Goal: Task Accomplishment & Management: Manage account settings

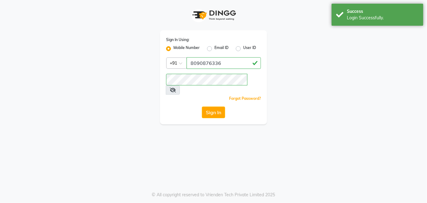
select select
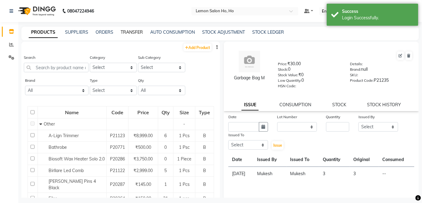
click at [129, 31] on link "TRANSFER" at bounding box center [132, 32] width 22 height 6
select select "sender"
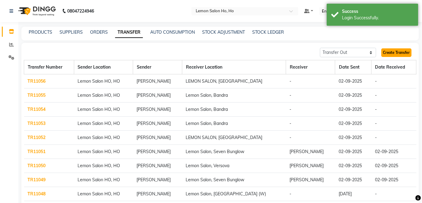
click at [399, 53] on link "Create Transfer" at bounding box center [397, 52] width 30 height 9
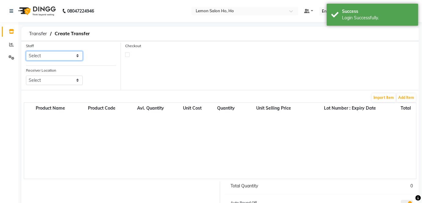
click at [46, 53] on select "Select Annie Aquib Khan DC DINGG Support Farheen Ansari Kalpesh Kumavat Mohamme…" at bounding box center [54, 55] width 57 height 9
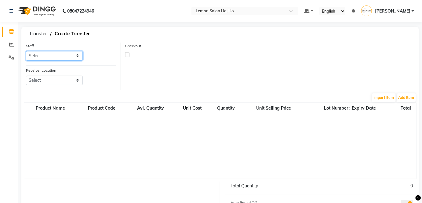
select select "88559"
click at [26, 51] on select "Select Annie Aquib Khan DC DINGG Support Farheen Ansari Kalpesh Kumavat Mohamme…" at bounding box center [54, 55] width 57 height 9
click at [44, 76] on select "Select Lemon Salon, Lokhandwala Lemon Salon, Malad Lemon Salon, Seven Bunglow L…" at bounding box center [54, 79] width 57 height 9
select select "960"
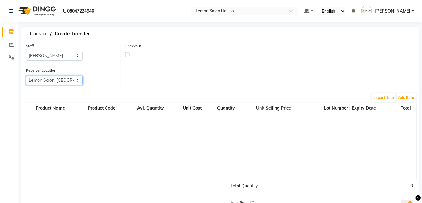
click at [26, 75] on select "Select Lemon Salon, Lokhandwala Lemon Salon, Malad Lemon Salon, Seven Bunglow L…" at bounding box center [54, 79] width 57 height 9
click at [406, 97] on button "Add Item" at bounding box center [406, 97] width 19 height 9
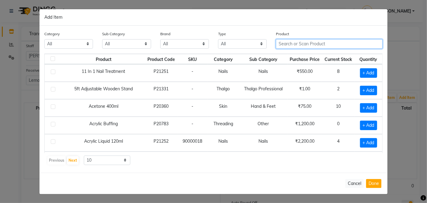
click at [327, 42] on input "text" at bounding box center [329, 43] width 107 height 9
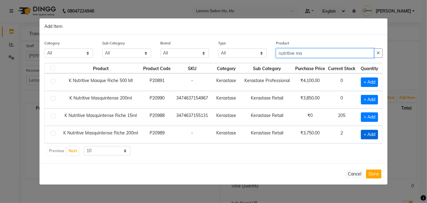
type input "nutritive ma"
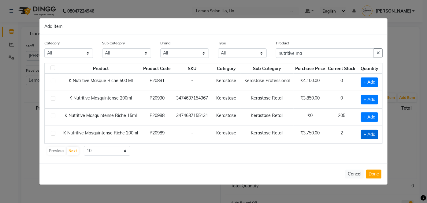
click at [370, 133] on span "+ Add" at bounding box center [369, 134] width 17 height 9
checkbox input "true"
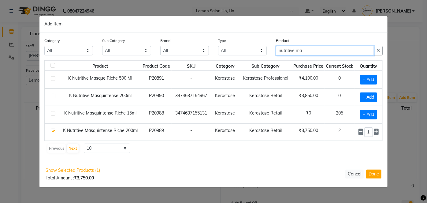
click at [304, 52] on input "nutritive ma" at bounding box center [325, 50] width 98 height 9
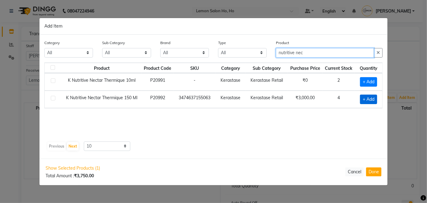
type input "nutritive nec"
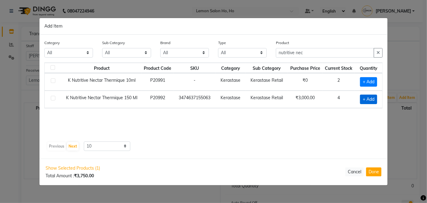
click at [369, 97] on span "+ Add" at bounding box center [368, 98] width 17 height 9
checkbox input "true"
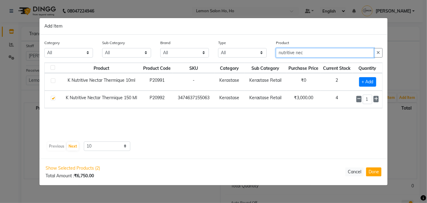
drag, startPoint x: 308, startPoint y: 53, endPoint x: 276, endPoint y: 52, distance: 31.8
click at [276, 52] on input "nutritive nec" at bounding box center [325, 52] width 98 height 9
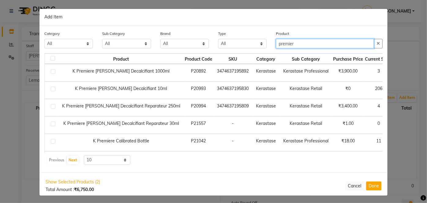
click at [296, 43] on input "premier" at bounding box center [325, 43] width 98 height 9
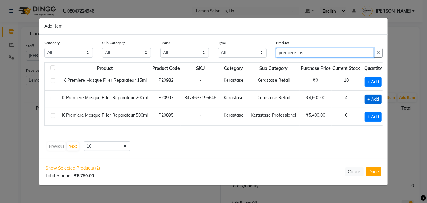
type input "premiere ms"
click at [374, 96] on span "+ Add" at bounding box center [372, 98] width 17 height 9
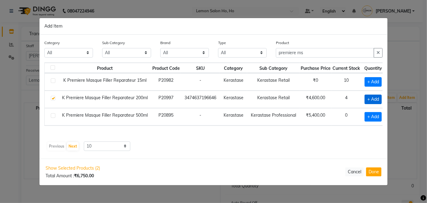
checkbox input "true"
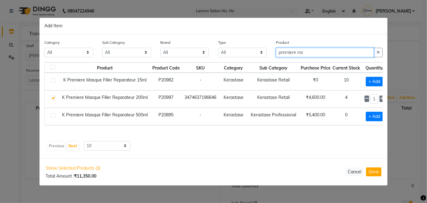
drag, startPoint x: 306, startPoint y: 52, endPoint x: 268, endPoint y: 51, distance: 37.6
click at [268, 51] on div "Category All Hair Skin Makeup Personal Care Appliances Beard Waxing Disposable …" at bounding box center [213, 50] width 347 height 23
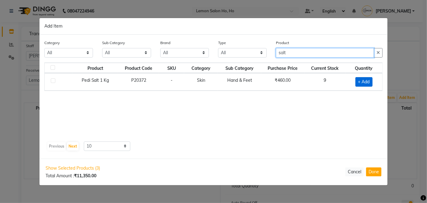
type input "salt"
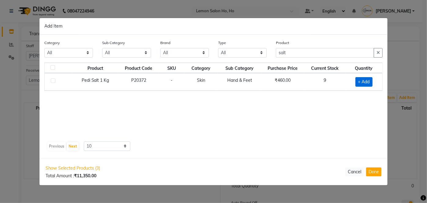
click at [366, 80] on span "+ Add" at bounding box center [363, 81] width 17 height 9
checkbox input "true"
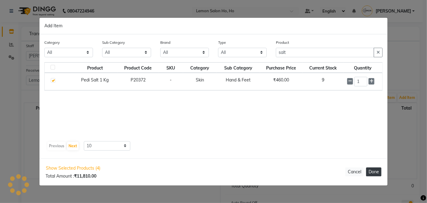
click at [373, 171] on button "Done" at bounding box center [373, 171] width 15 height 9
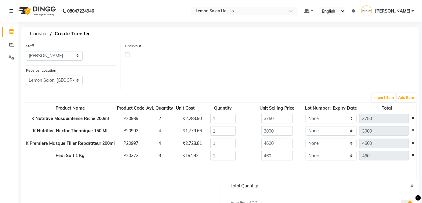
click at [127, 54] on label at bounding box center [127, 54] width 5 height 5
click at [127, 54] on input "checkbox" at bounding box center [128, 54] width 4 height 4
checkbox input "true"
select select "true"
select select "2069"
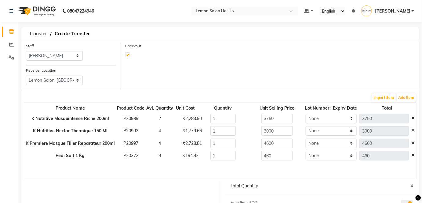
select select "2069"
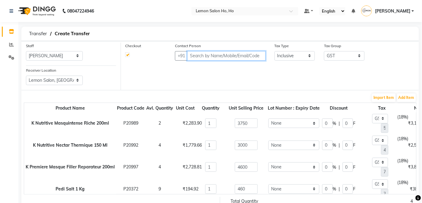
click at [208, 55] on input "text" at bounding box center [226, 55] width 78 height 9
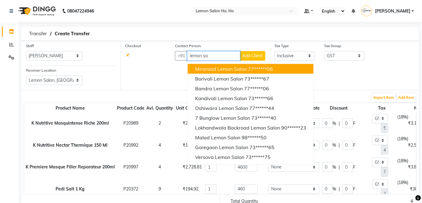
click at [205, 68] on span "Miraroad Lemon Salon" at bounding box center [221, 69] width 52 height 6
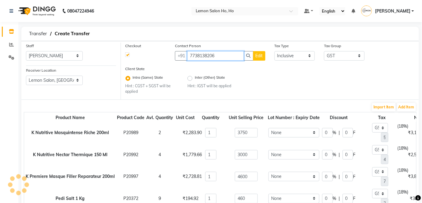
type input "7738138206"
click at [325, 133] on input "0" at bounding box center [327, 132] width 10 height 9
type input "30"
type input "2625"
type input "1125"
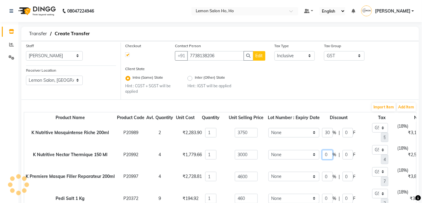
type input "400.42"
click at [328, 154] on input "0" at bounding box center [327, 154] width 10 height 9
type input "30"
type input "2100"
type input "900"
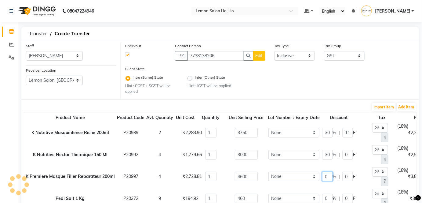
type input "320.34"
click at [326, 176] on input "0" at bounding box center [327, 175] width 10 height 9
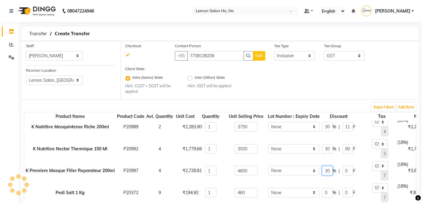
type input "30"
type input "3220"
type input "1380"
type input "491.19"
click at [325, 188] on input "0" at bounding box center [327, 192] width 10 height 9
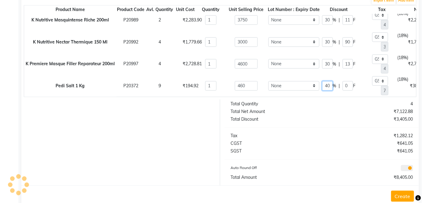
scroll to position [111, 0]
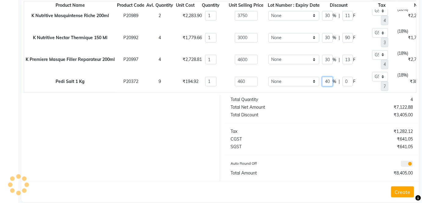
type input "40"
type input "276"
type input "184"
type input "42.1"
click at [402, 191] on button "Create" at bounding box center [403, 191] width 23 height 11
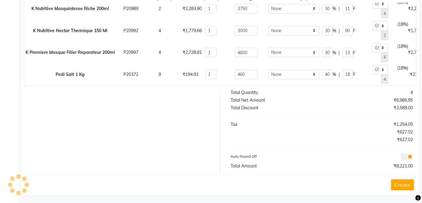
scroll to position [120, 0]
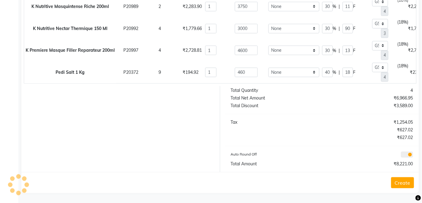
click at [401, 181] on button "Create" at bounding box center [403, 182] width 23 height 11
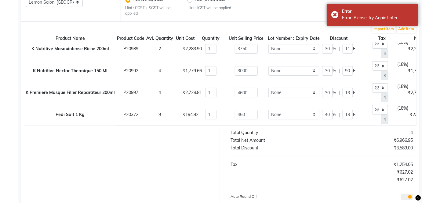
scroll to position [0, 0]
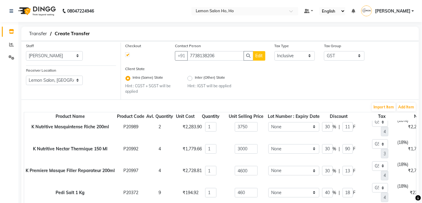
click at [128, 55] on label at bounding box center [127, 54] width 5 height 5
click at [128, 55] on input "checkbox" at bounding box center [128, 54] width 4 height 4
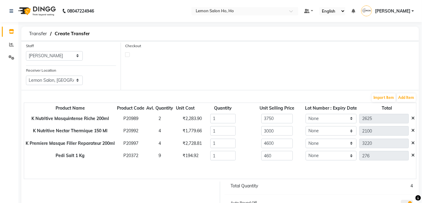
click at [127, 54] on label at bounding box center [127, 54] width 5 height 5
click at [127, 54] on input "checkbox" at bounding box center [128, 54] width 4 height 4
checkbox input "true"
select select "true"
select select "2069"
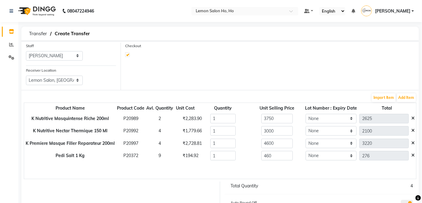
select select "2069"
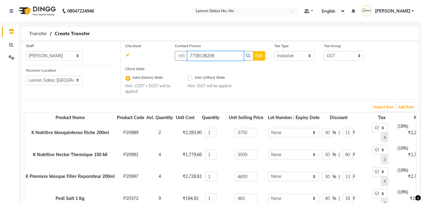
click at [219, 55] on input "7738138206" at bounding box center [215, 55] width 57 height 9
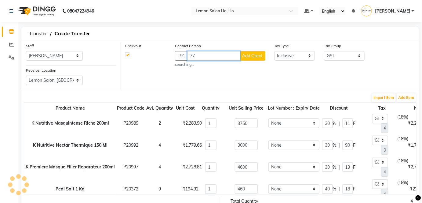
type input "7"
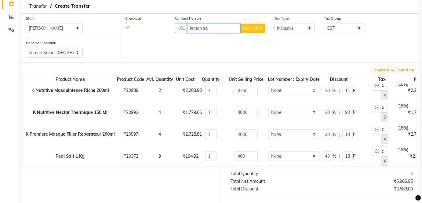
scroll to position [10, 0]
click at [212, 26] on input "lemon sa" at bounding box center [213, 28] width 53 height 9
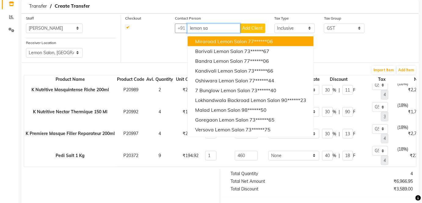
click at [210, 40] on span "Miraroad Lemon Salon" at bounding box center [221, 41] width 52 height 6
type input "7738138206"
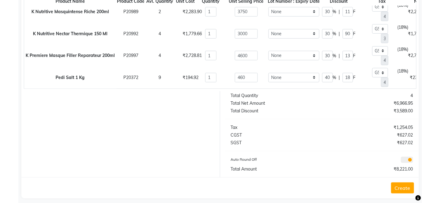
scroll to position [120, 0]
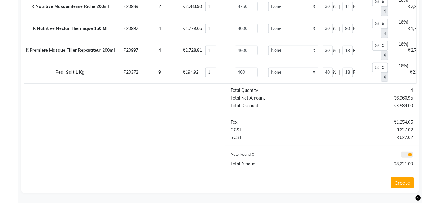
click at [402, 180] on button "Create" at bounding box center [403, 182] width 23 height 11
click at [403, 181] on button "Create" at bounding box center [403, 182] width 23 height 11
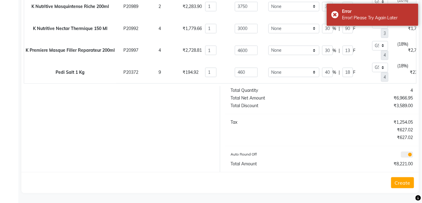
click at [403, 180] on button "Create" at bounding box center [403, 182] width 23 height 11
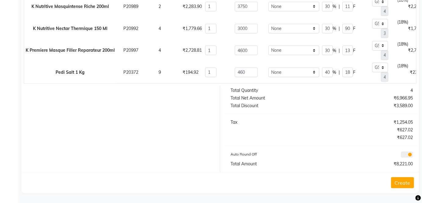
click at [406, 182] on button "Create" at bounding box center [403, 182] width 23 height 11
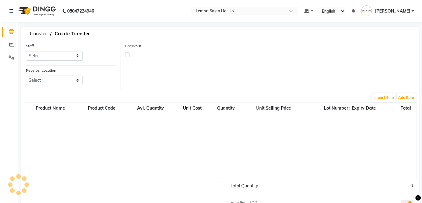
scroll to position [48, 0]
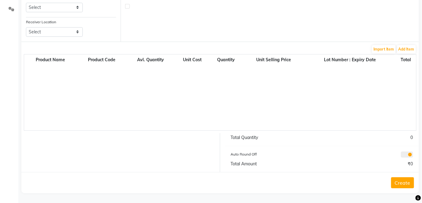
select select "sender"
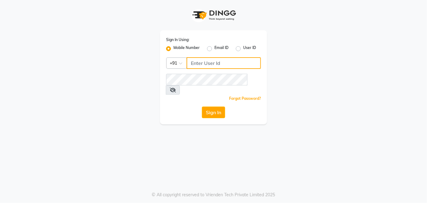
click at [209, 64] on input "Username" at bounding box center [223, 63] width 74 height 12
type input "8090876336"
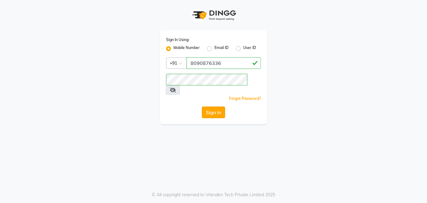
click at [213, 106] on button "Sign In" at bounding box center [213, 112] width 23 height 12
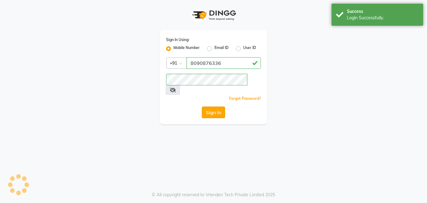
select select
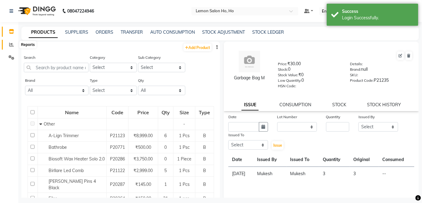
click at [9, 44] on icon at bounding box center [11, 44] width 5 height 5
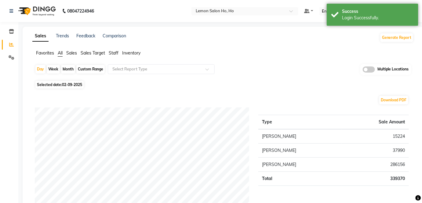
click at [69, 70] on div "Month" at bounding box center [68, 69] width 14 height 9
select select "9"
select select "2025"
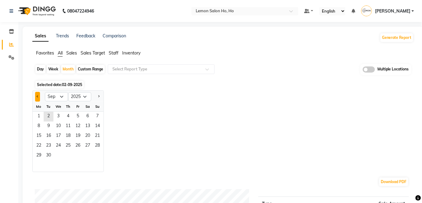
click at [37, 97] on button "Previous month" at bounding box center [37, 97] width 5 height 10
select select "8"
click at [97, 155] on span "31" at bounding box center [98, 156] width 10 height 10
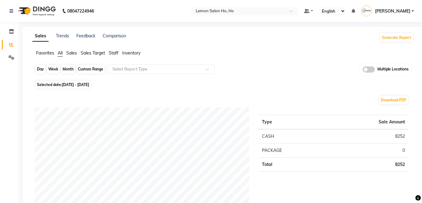
click at [66, 69] on div "Month" at bounding box center [68, 69] width 14 height 9
select select "8"
select select "2025"
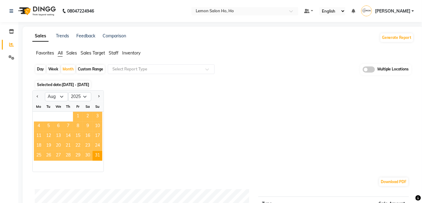
click at [76, 113] on span "1" at bounding box center [78, 117] width 10 height 10
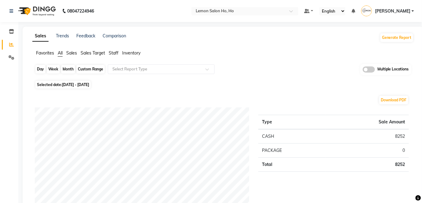
click at [70, 70] on div "Month" at bounding box center [68, 69] width 14 height 9
select select "8"
select select "2025"
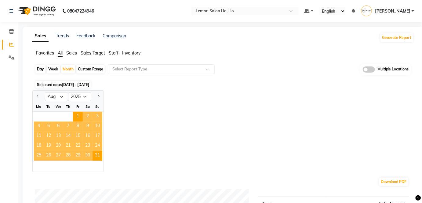
drag, startPoint x: 83, startPoint y: 115, endPoint x: 104, endPoint y: 135, distance: 28.7
click at [104, 135] on div "Jan Feb Mar Apr May Jun Jul Aug Sep Oct Nov Dec 2015 2016 2017 2018 2019 2020 2…" at bounding box center [223, 131] width 382 height 82
click at [94, 156] on span "31" at bounding box center [98, 156] width 10 height 10
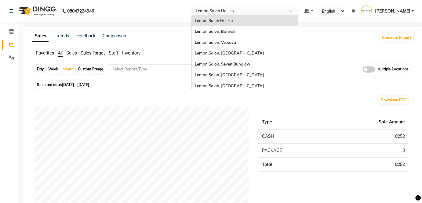
click at [299, 11] on div at bounding box center [245, 12] width 107 height 6
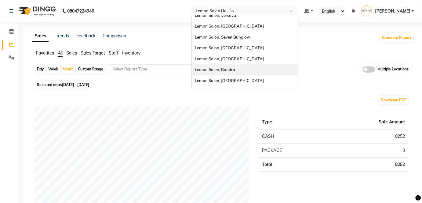
scroll to position [57, 0]
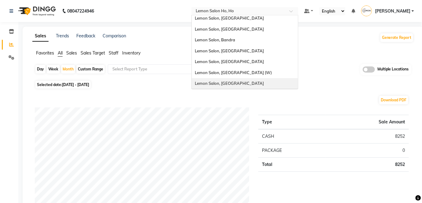
click at [230, 83] on span "Lemon Salon, [GEOGRAPHIC_DATA]" at bounding box center [229, 83] width 69 height 5
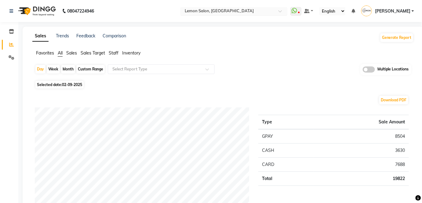
click at [286, 10] on span at bounding box center [283, 13] width 8 height 6
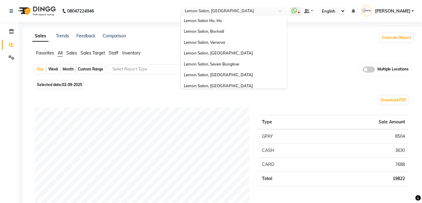
scroll to position [57, 0]
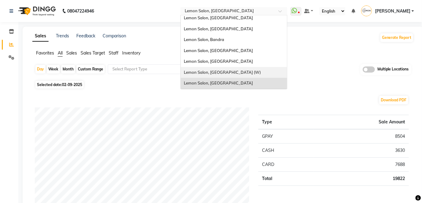
click at [255, 72] on div "Lemon Salon, [GEOGRAPHIC_DATA] (W)" at bounding box center [234, 72] width 106 height 11
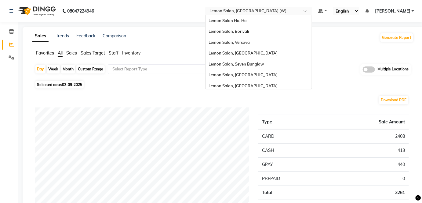
click at [311, 10] on span at bounding box center [307, 13] width 8 height 6
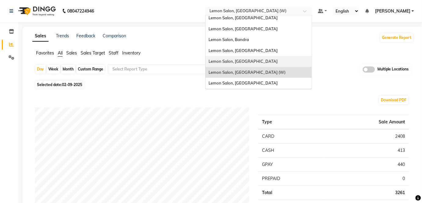
click at [264, 59] on span "Lemon Salon, Lokhandwala" at bounding box center [243, 61] width 69 height 5
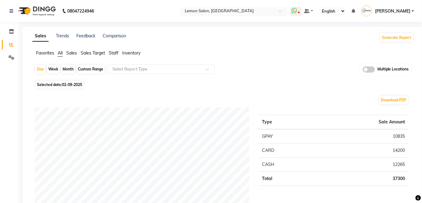
click at [286, 11] on span at bounding box center [283, 13] width 8 height 6
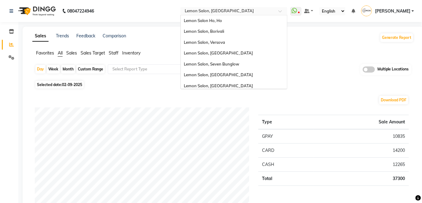
scroll to position [57, 0]
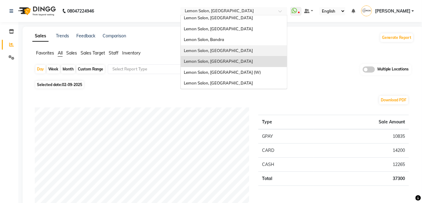
click at [230, 51] on span "Lemon Salon, [GEOGRAPHIC_DATA]" at bounding box center [218, 50] width 69 height 5
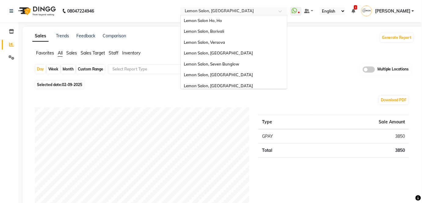
click at [286, 11] on span at bounding box center [283, 13] width 8 height 6
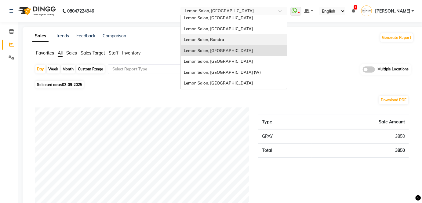
click at [242, 40] on div "Lemon Salon, Bandra" at bounding box center [234, 39] width 106 height 11
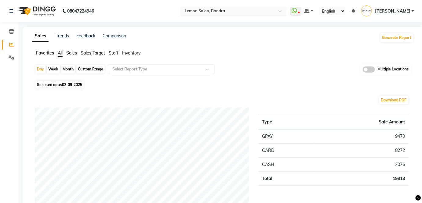
click at [288, 9] on div at bounding box center [234, 12] width 107 height 6
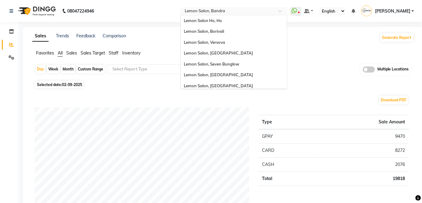
scroll to position [57, 0]
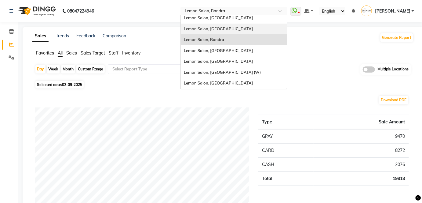
click at [251, 29] on div "Lemon Salon, [GEOGRAPHIC_DATA]" at bounding box center [234, 29] width 106 height 11
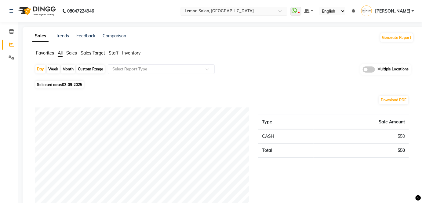
click at [288, 9] on div at bounding box center [234, 12] width 107 height 6
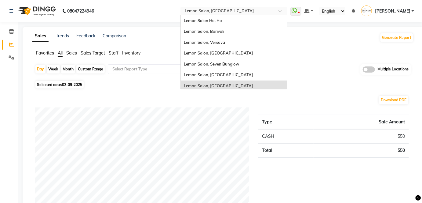
scroll to position [57, 0]
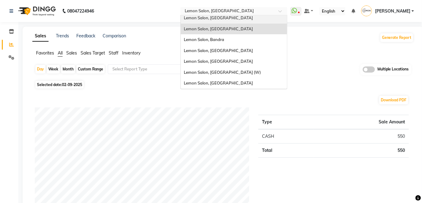
click at [244, 16] on div "Lemon Salon, [GEOGRAPHIC_DATA]" at bounding box center [234, 18] width 106 height 11
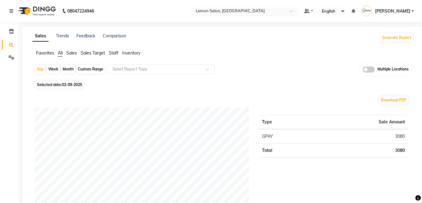
click at [297, 11] on span at bounding box center [294, 13] width 8 height 6
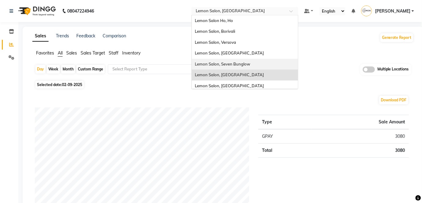
click at [267, 63] on div "Lemon Salon, Seven Bunglow" at bounding box center [245, 64] width 106 height 11
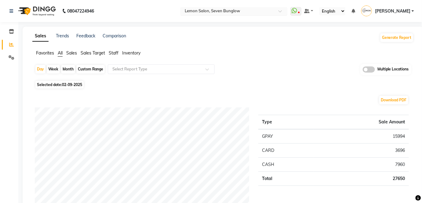
click at [286, 11] on span at bounding box center [283, 13] width 8 height 6
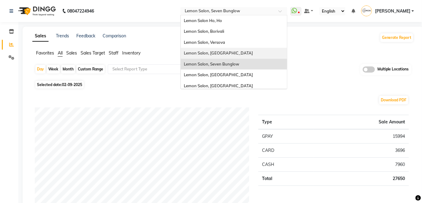
click at [250, 50] on div "Lemon Salon, [GEOGRAPHIC_DATA]" at bounding box center [234, 53] width 106 height 11
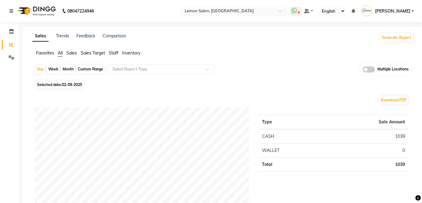
click at [286, 12] on span at bounding box center [283, 13] width 8 height 6
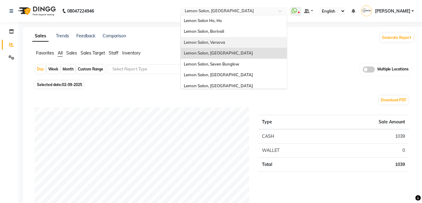
click at [248, 43] on div "Lemon Salon, Versova" at bounding box center [234, 42] width 106 height 11
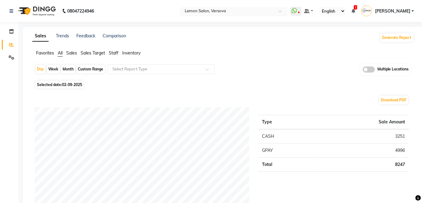
click at [288, 9] on div at bounding box center [234, 12] width 107 height 6
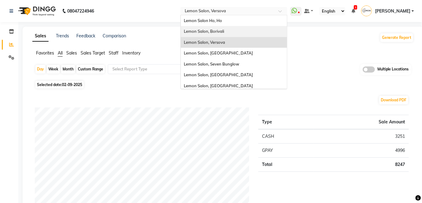
click at [246, 28] on div "Lemon Salon, Borivali" at bounding box center [234, 31] width 106 height 11
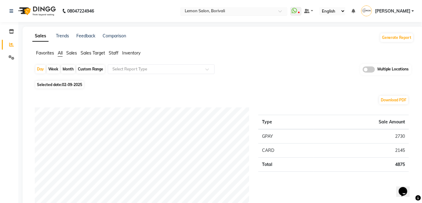
click at [286, 10] on span at bounding box center [283, 13] width 8 height 6
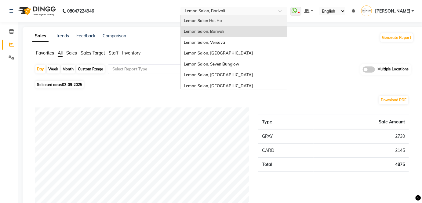
click at [240, 19] on div "Lemon Salon Ho, Ho" at bounding box center [234, 20] width 106 height 11
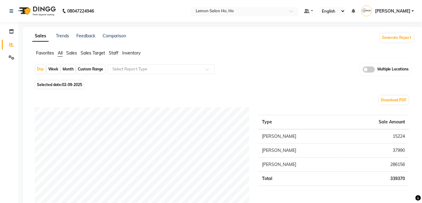
click at [297, 11] on span at bounding box center [294, 13] width 8 height 6
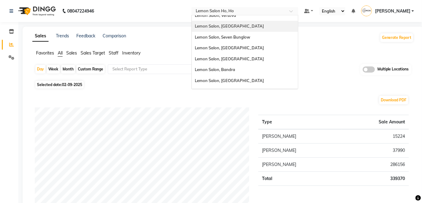
scroll to position [57, 0]
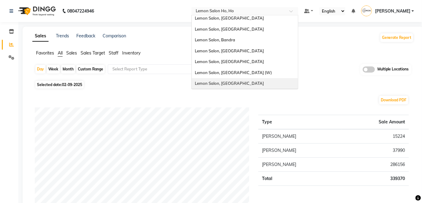
click at [240, 83] on span "Lemon Salon, [GEOGRAPHIC_DATA]" at bounding box center [229, 83] width 69 height 5
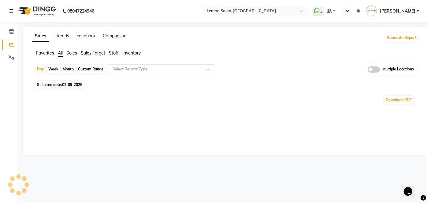
select select "en"
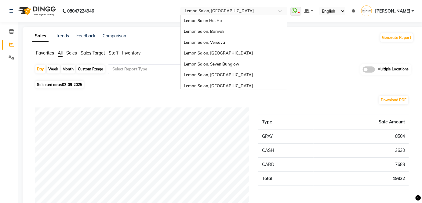
click at [288, 11] on div at bounding box center [234, 12] width 107 height 6
click at [240, 20] on div "Lemon Salon Ho, Ho" at bounding box center [234, 20] width 106 height 11
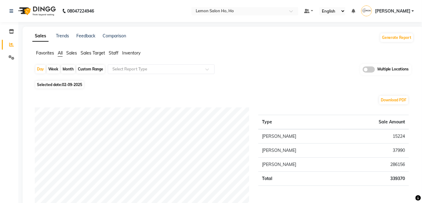
click at [115, 53] on span "Staff" at bounding box center [114, 53] width 10 height 6
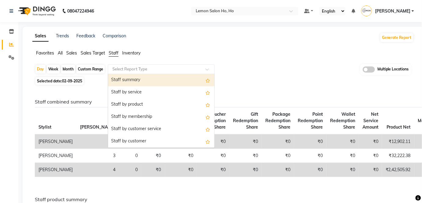
click at [149, 66] on input "text" at bounding box center [155, 69] width 88 height 6
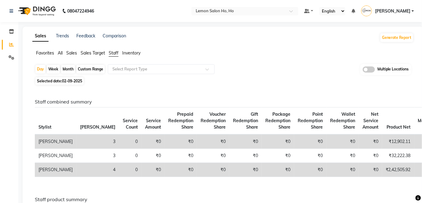
click at [158, 31] on div "Sales Trends Feedback Comparison Generate Report Favorites All Sales Sales Targ…" at bounding box center [223, 193] width 401 height 332
click at [131, 51] on span "Inventory" at bounding box center [131, 53] width 18 height 6
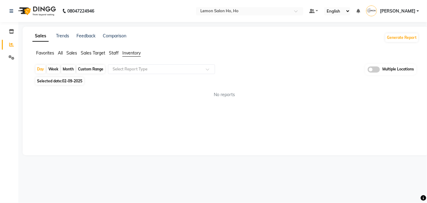
click at [96, 53] on span "Sales Target" at bounding box center [93, 53] width 24 height 6
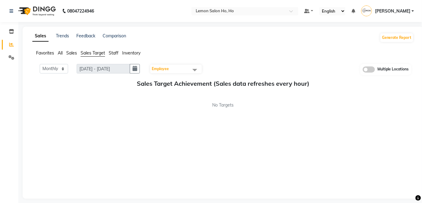
click at [73, 53] on span "Sales" at bounding box center [71, 53] width 11 height 6
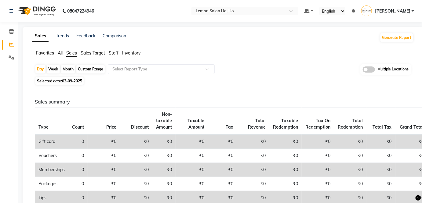
click at [59, 53] on span "All" at bounding box center [60, 53] width 5 height 6
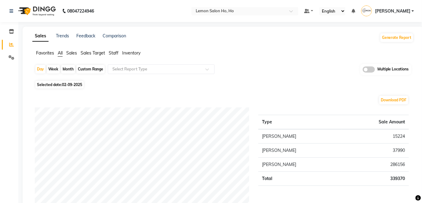
click at [41, 52] on span "Favorites" at bounding box center [45, 53] width 18 height 6
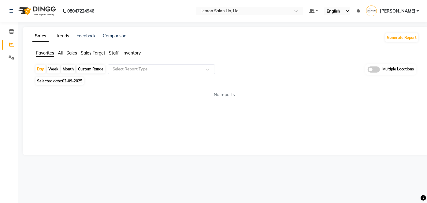
click at [64, 35] on link "Trends" at bounding box center [62, 36] width 13 height 6
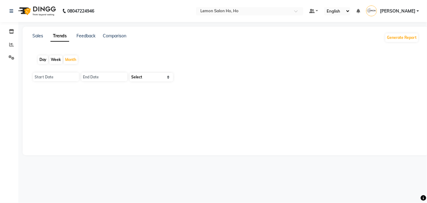
type input "01-09-2025"
type input "30-09-2025"
click at [91, 35] on link "Feedback" at bounding box center [85, 36] width 19 height 6
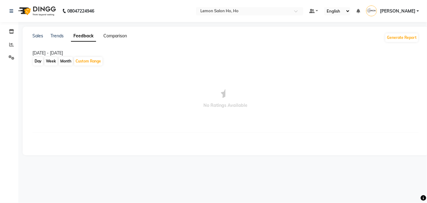
click at [112, 37] on link "Comparison" at bounding box center [115, 36] width 24 height 6
select select "single_date"
select select "single_date_dash"
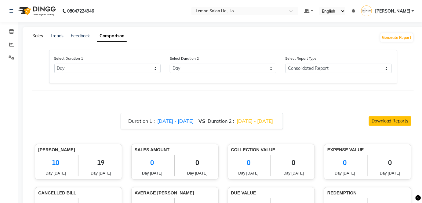
click at [36, 35] on link "Sales" at bounding box center [37, 36] width 11 height 6
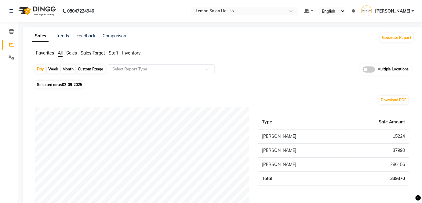
select select "single_date"
select select "single_date_dash"
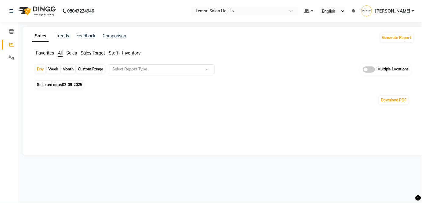
select select
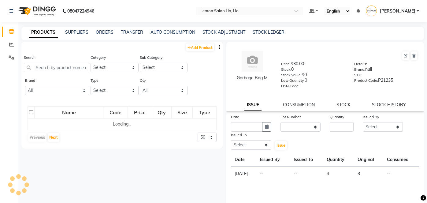
select select
